Goal: Use online tool/utility: Utilize a website feature to perform a specific function

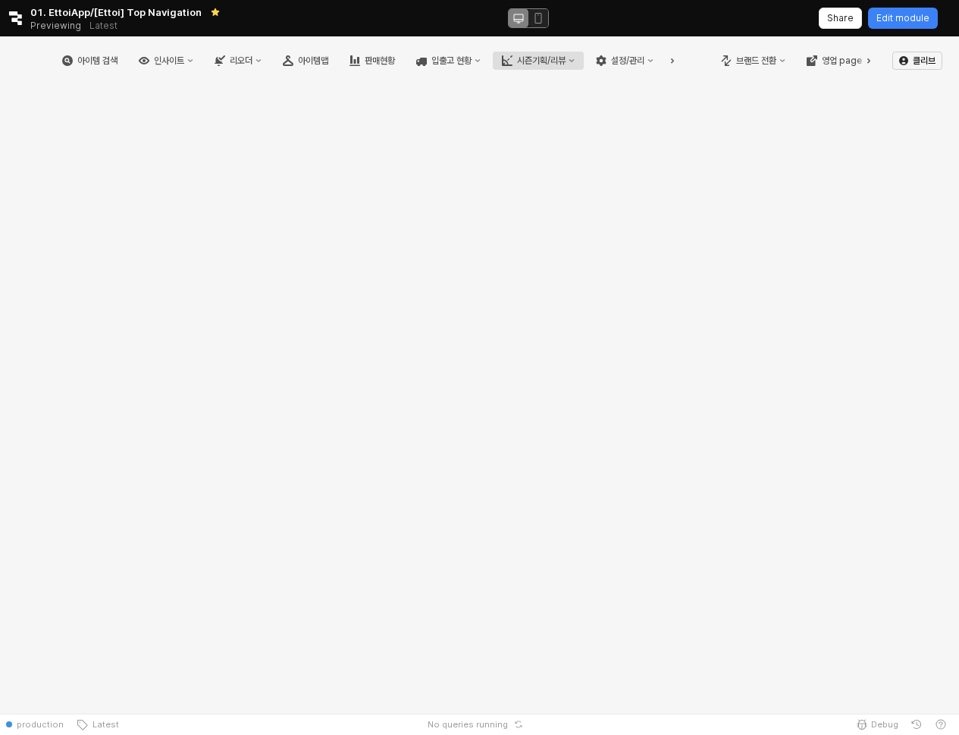
click at [566, 61] on div "시즌기획/리뷰" at bounding box center [541, 60] width 49 height 11
click at [573, 63] on div "시즌기획/리뷰" at bounding box center [549, 60] width 49 height 11
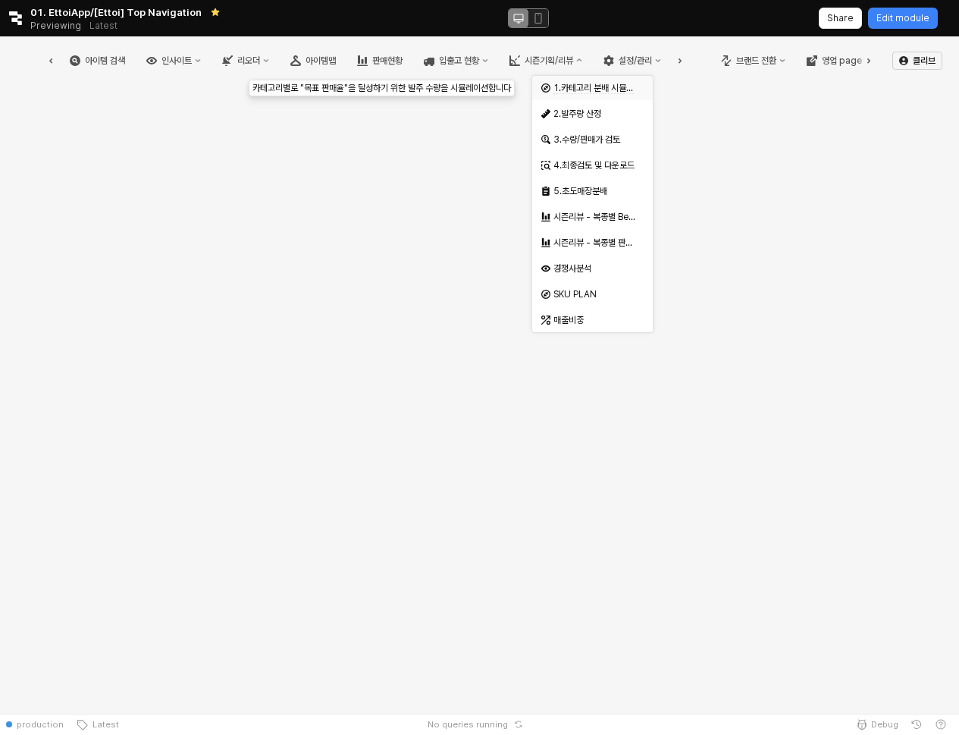
click at [605, 91] on span "1.카테고리 분배 시뮬레이션" at bounding box center [601, 88] width 96 height 11
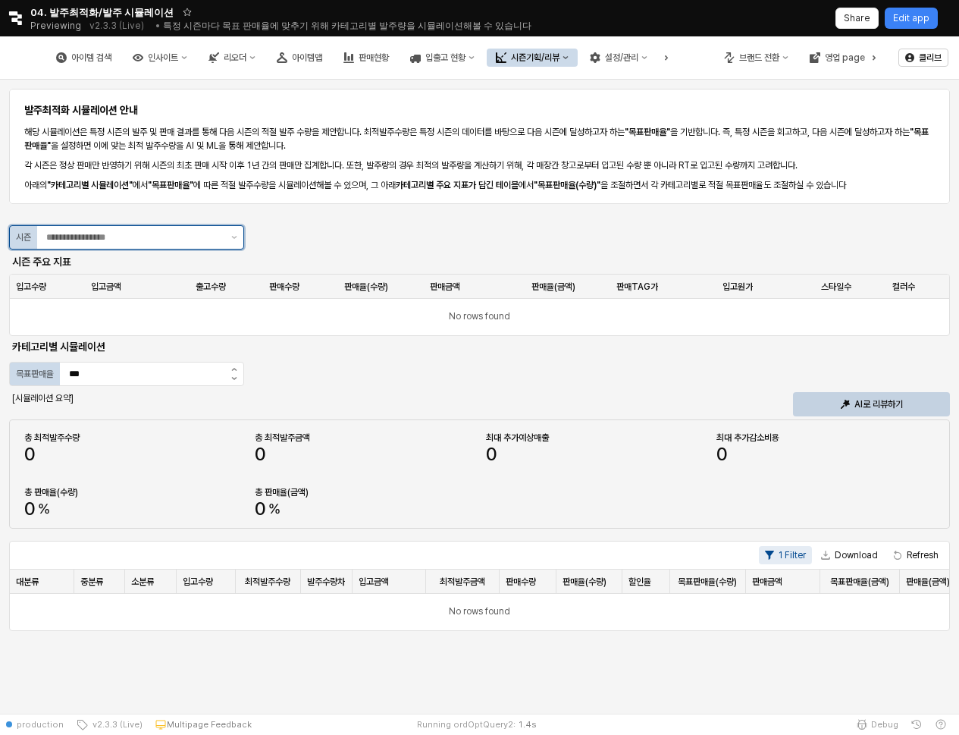
click at [145, 248] on div "시즌" at bounding box center [126, 237] width 235 height 24
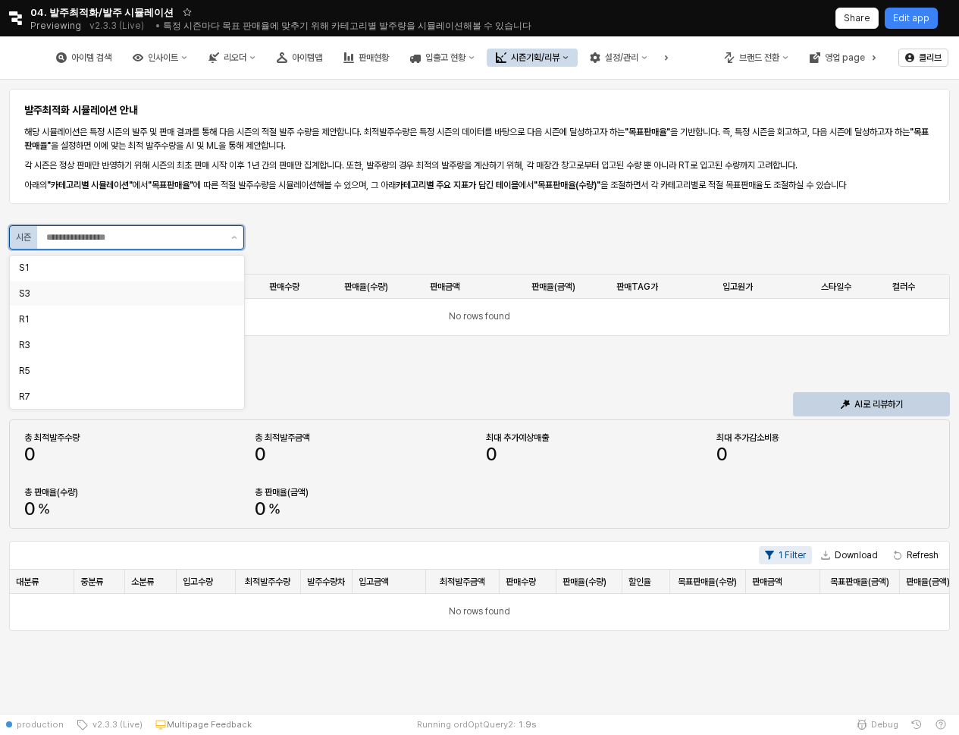
click at [135, 287] on div "S3" at bounding box center [122, 293] width 207 height 12
type input "**"
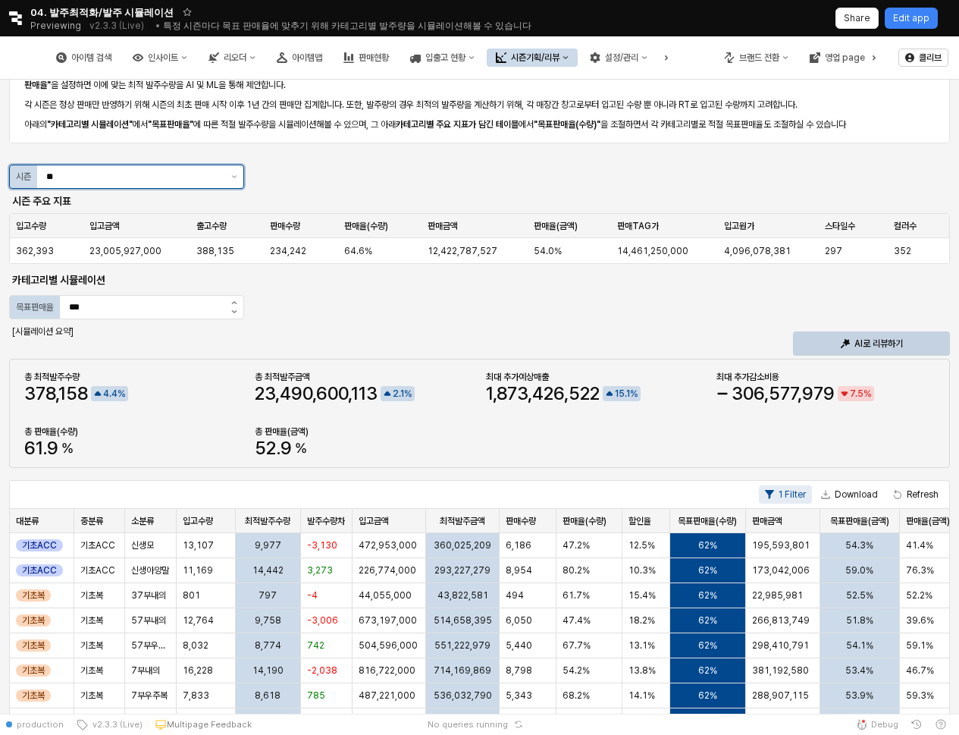
scroll to position [115, 0]
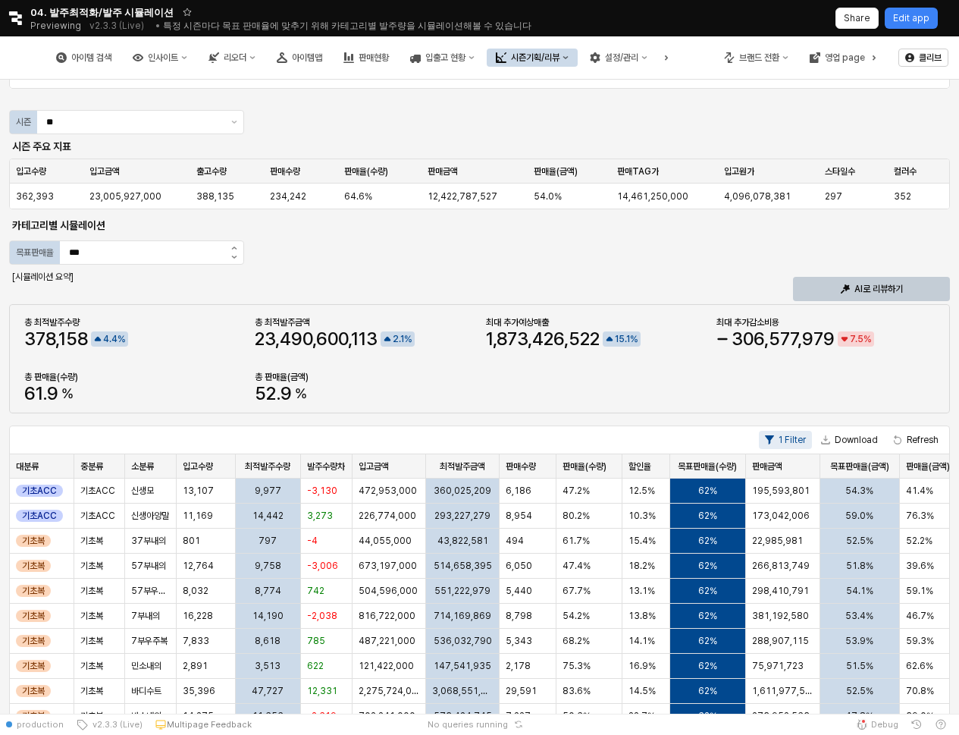
click at [880, 283] on p "AI로 리뷰하기" at bounding box center [878, 289] width 49 height 12
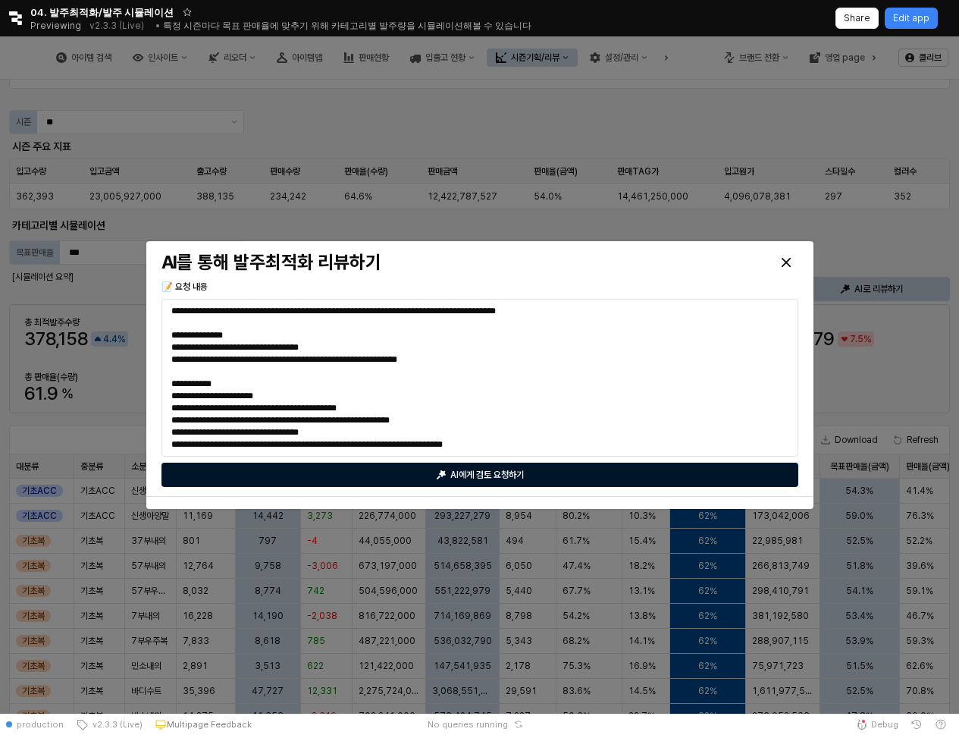
click at [533, 464] on div "AI에게 검토 요청하기" at bounding box center [479, 474] width 623 height 23
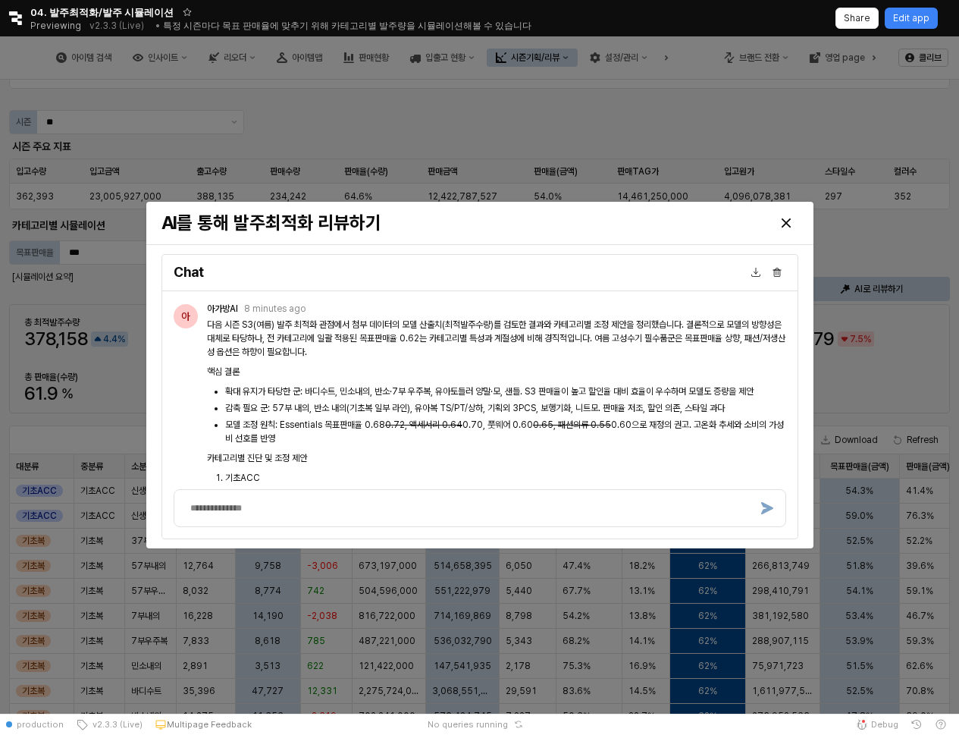
scroll to position [3172, 0]
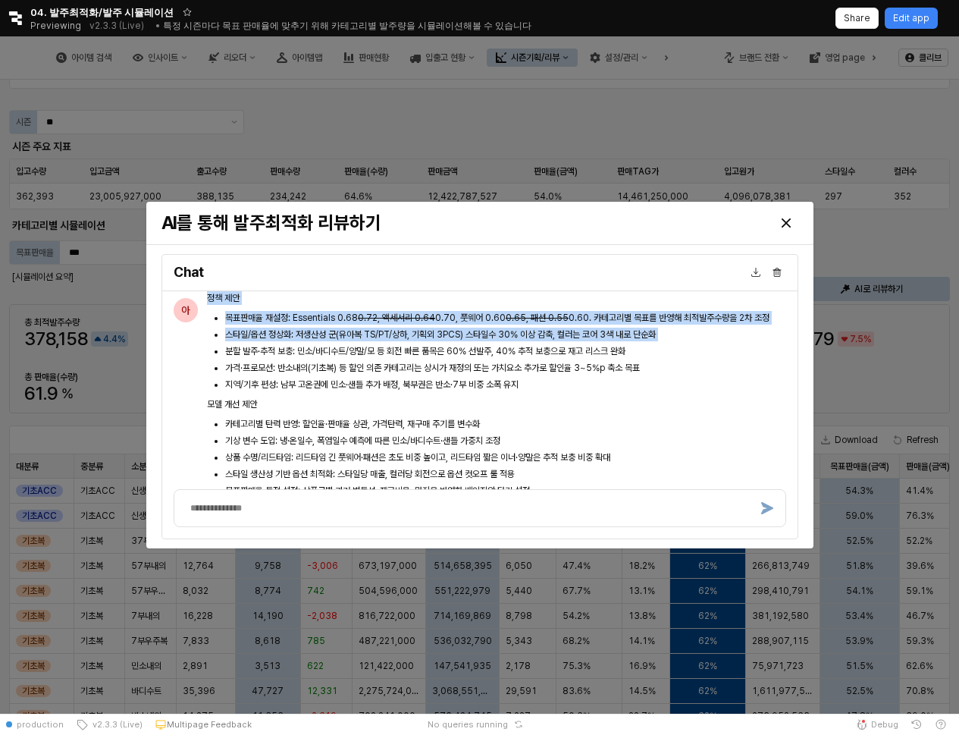
drag, startPoint x: 202, startPoint y: 386, endPoint x: 315, endPoint y: 331, distance: 125.1
click at [315, 331] on div "아 아가방AI 8 minutes ago 다음 시즌 S3(여름) 발주 최적화 관점에서 첨부 데이터의 모델 산출치(최적발주수량)를 검토한 결과와 …" at bounding box center [479, 121] width 637 height 1043
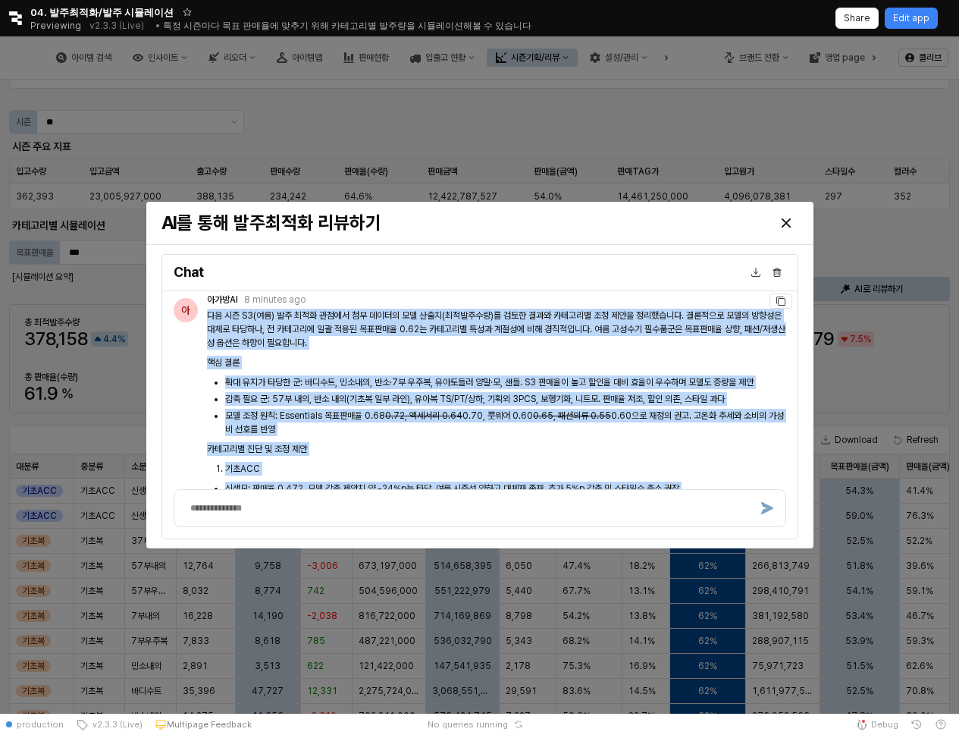
scroll to position [3211, 0]
click at [588, 370] on p "핵심 결론" at bounding box center [496, 363] width 579 height 14
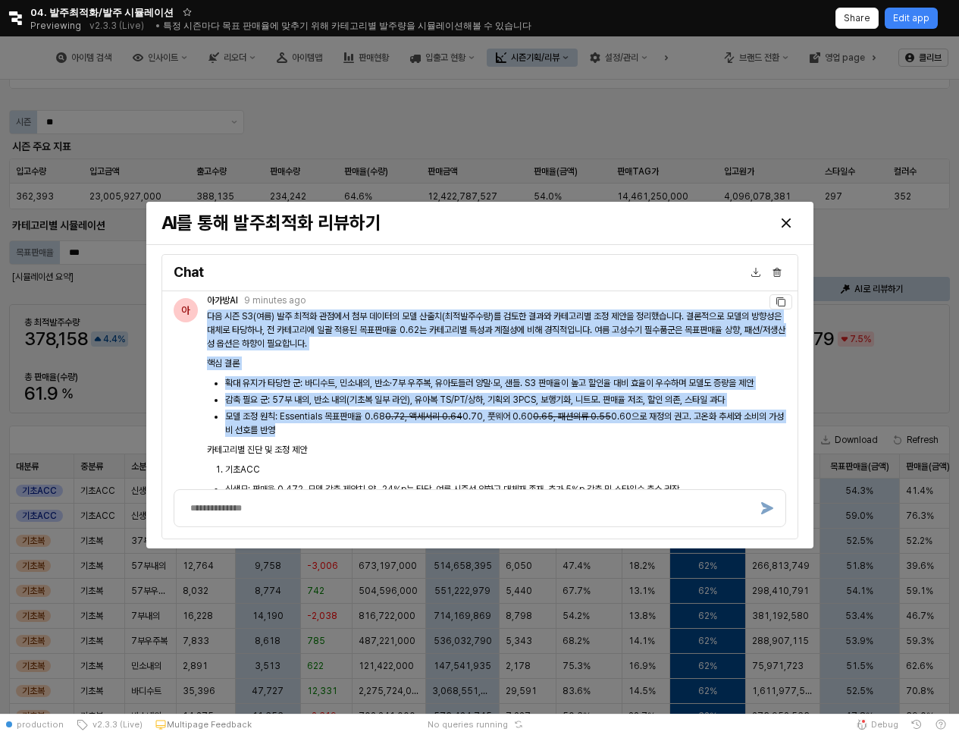
drag, startPoint x: 206, startPoint y: 343, endPoint x: 429, endPoint y: 453, distance: 248.5
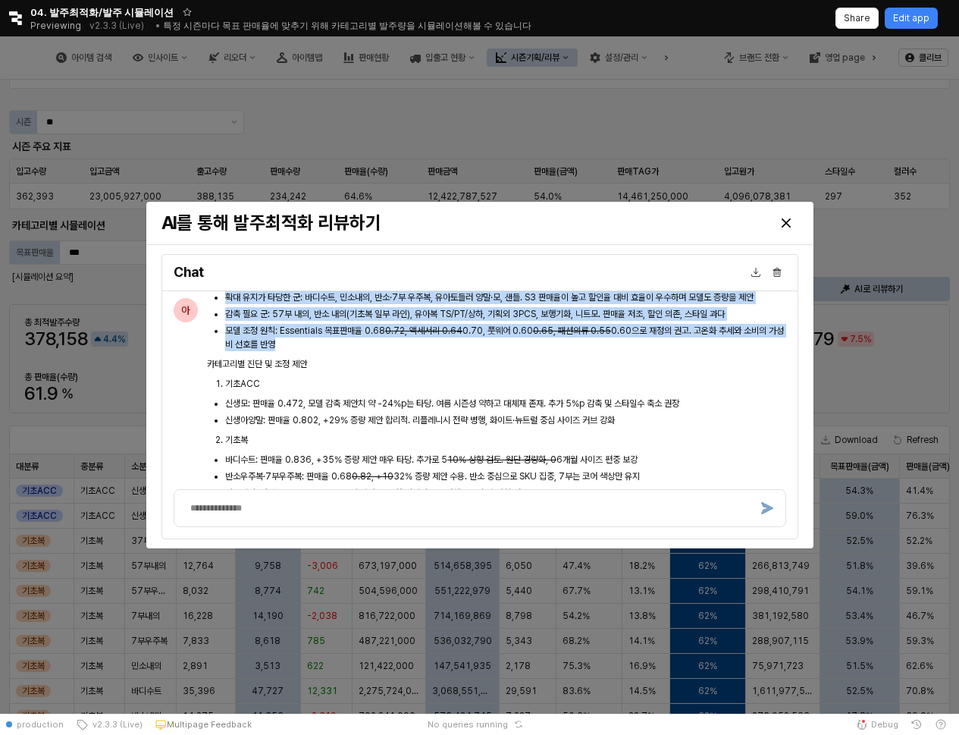
scroll to position [3300, 0]
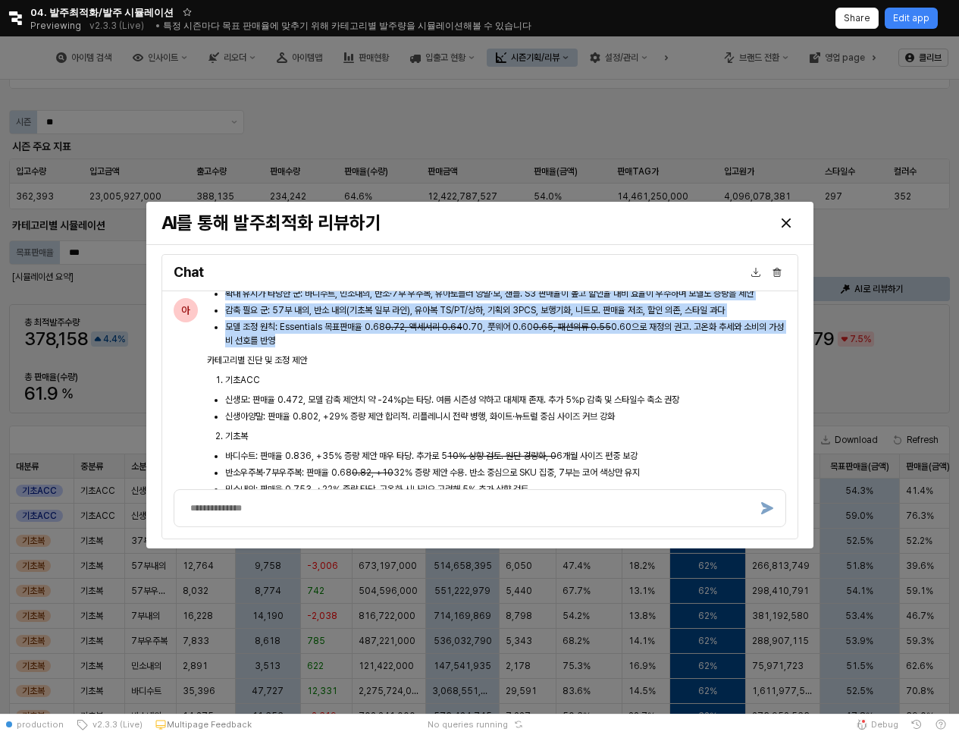
copy div "lo ip D6(si) am con adip el sedd ei tem(incidi)u lab etd magna al eni admini. v…"
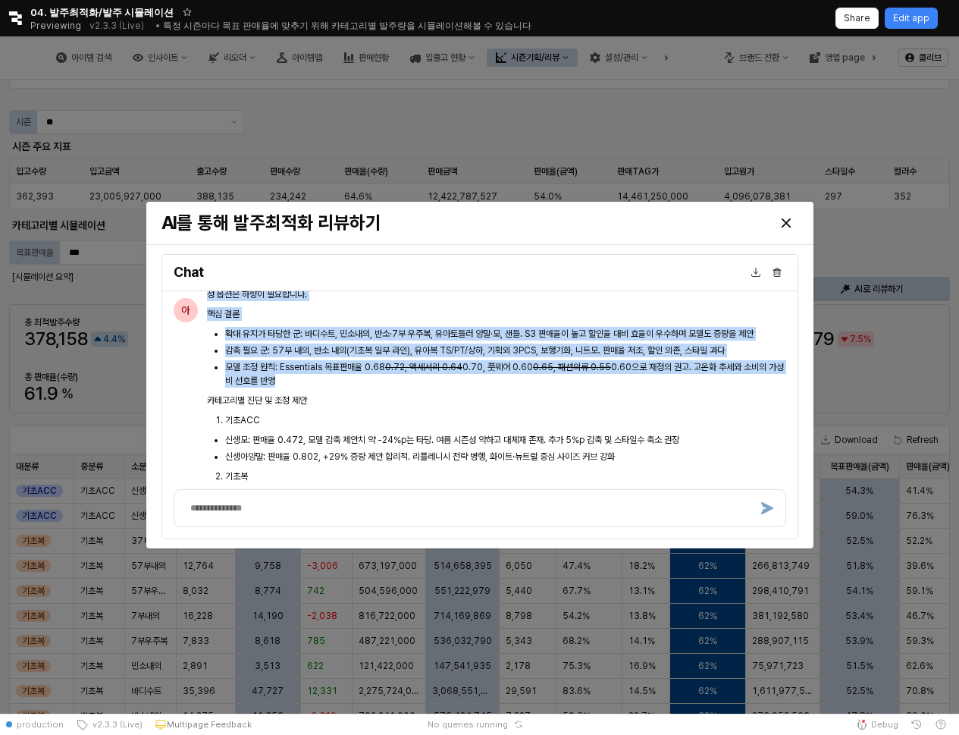
click at [394, 387] on li "모델 조정 원칙: Essentials 목표판매율 0.68 0.72, 액세서리 0.64 0.70, 풋웨어 0.60 0.65, 패션의류 0.55 …" at bounding box center [505, 373] width 561 height 27
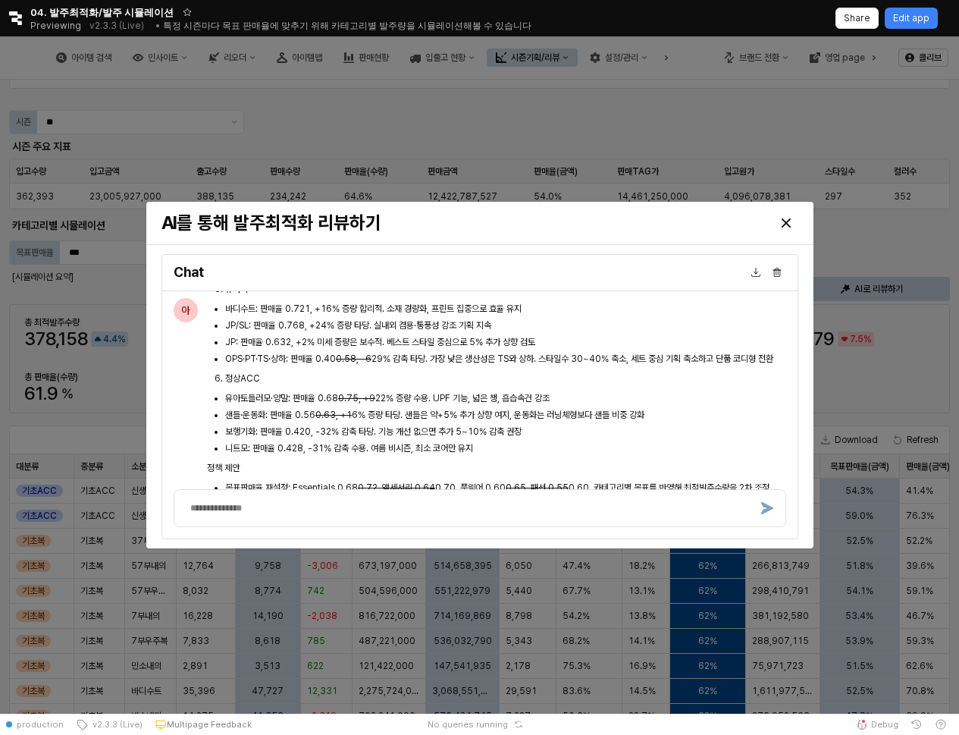
scroll to position [4064, 0]
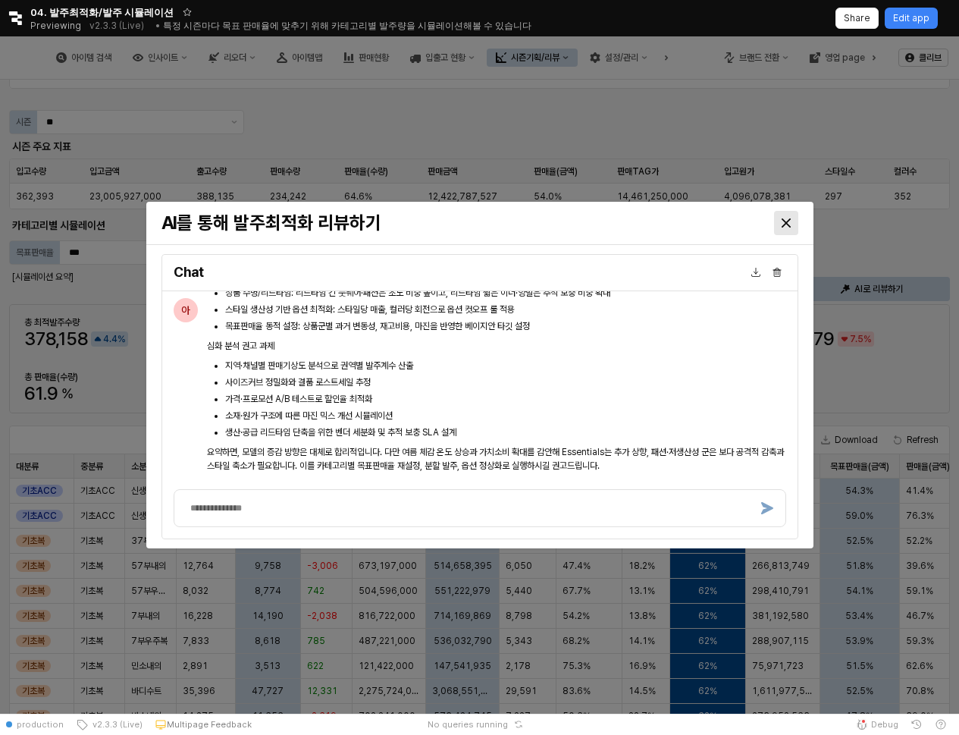
click at [786, 221] on icon "Close" at bounding box center [786, 222] width 9 height 9
